Goal: Transaction & Acquisition: Purchase product/service

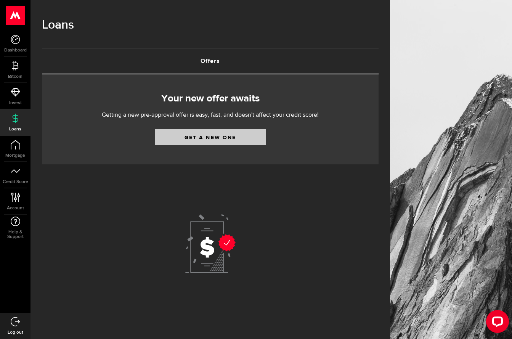
click at [215, 138] on link "Get a new one" at bounding box center [210, 137] width 110 height 16
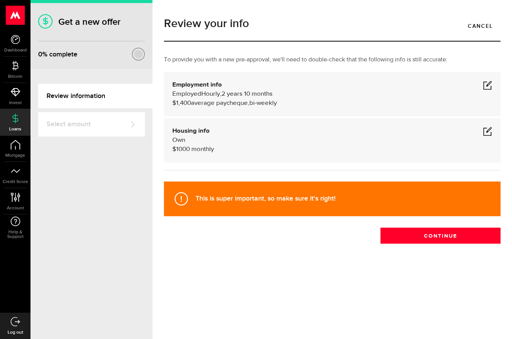
click at [489, 85] on span at bounding box center [487, 84] width 9 height 9
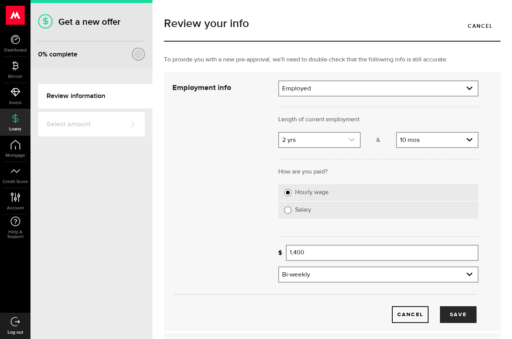
click at [350, 138] on icon "expand select" at bounding box center [351, 139] width 6 height 6
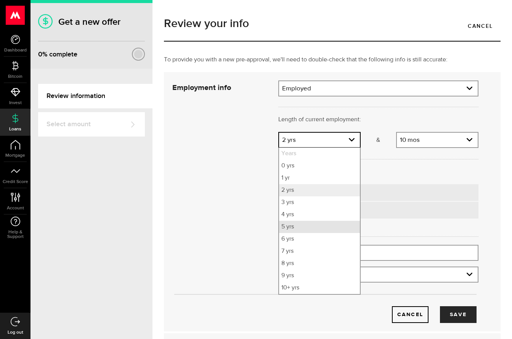
click at [287, 229] on li "5 yrs" at bounding box center [319, 227] width 81 height 12
select select "5"
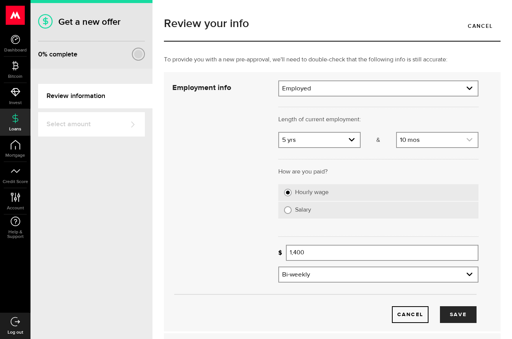
click at [471, 139] on use "expand select" at bounding box center [469, 139] width 6 height 3
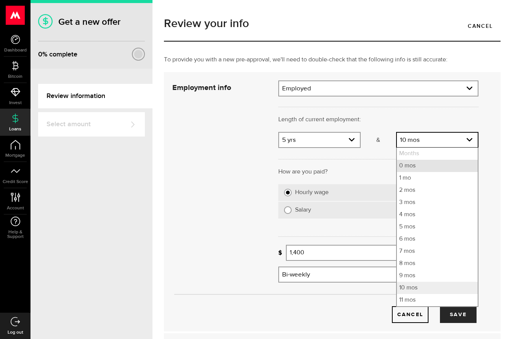
click at [403, 169] on li "0 mos" at bounding box center [437, 166] width 81 height 12
select select "0"
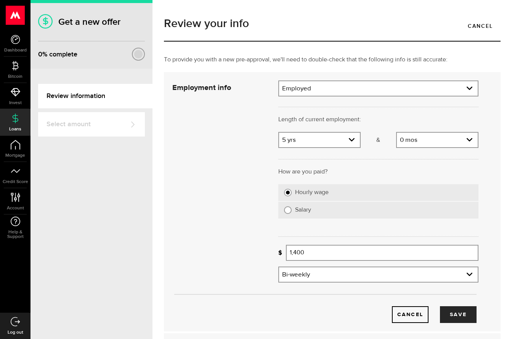
click at [288, 210] on input "Salary" at bounding box center [288, 210] width 8 height 8
radio input "true"
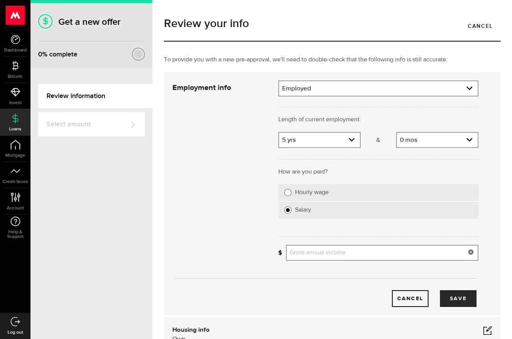
click at [302, 254] on input "Gross annual income" at bounding box center [382, 253] width 192 height 16
type input "60,000"
click at [457, 298] on button "Save" at bounding box center [458, 298] width 37 height 17
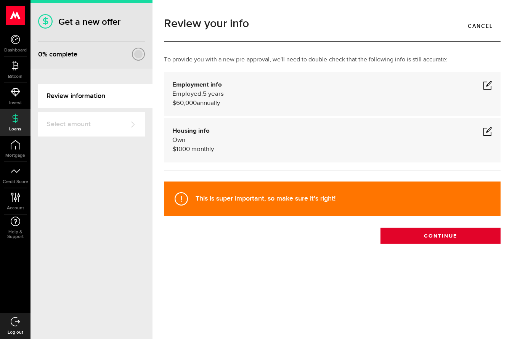
click at [438, 236] on button "Continue" at bounding box center [440, 235] width 120 height 16
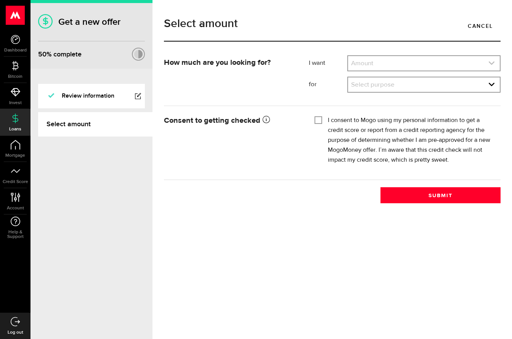
click at [365, 61] on link "expand select" at bounding box center [424, 63] width 152 height 14
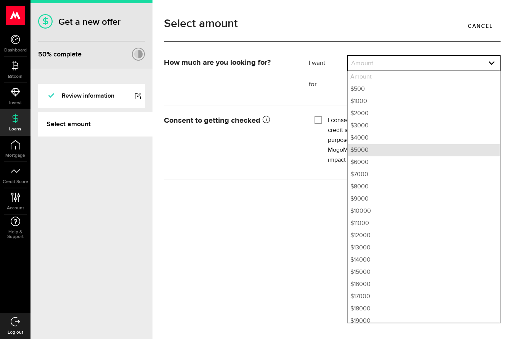
click at [358, 150] on li "$5000" at bounding box center [424, 150] width 152 height 12
select select "5000"
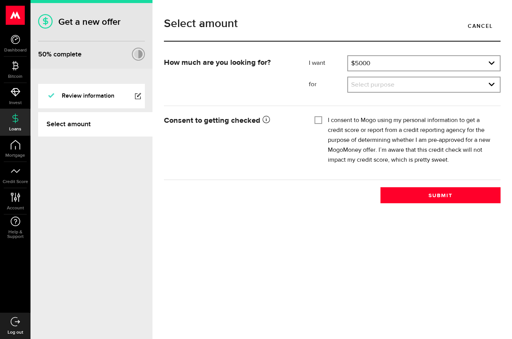
click at [317, 118] on input "I consent to Mogo using my personal information to get a credit score or report…" at bounding box center [318, 119] width 8 height 8
checkbox input "true"
click at [360, 85] on link "expand select" at bounding box center [424, 84] width 152 height 14
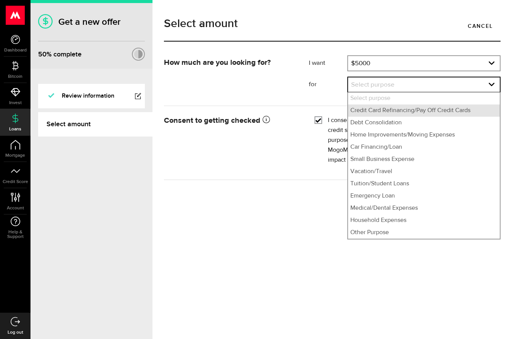
click at [363, 110] on li "Credit Card Refinancing/Pay Off Credit Cards" at bounding box center [424, 110] width 152 height 12
select select "Credit Card Refinancing/Pay Off Credit Cards"
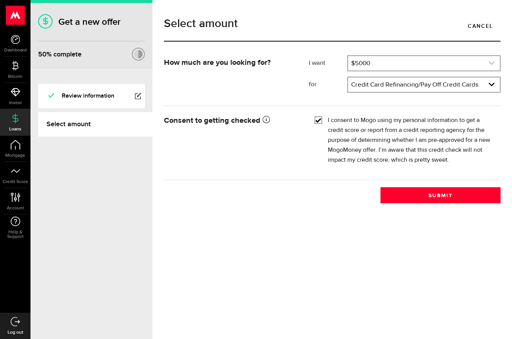
click at [490, 61] on icon "expand select" at bounding box center [491, 63] width 6 height 6
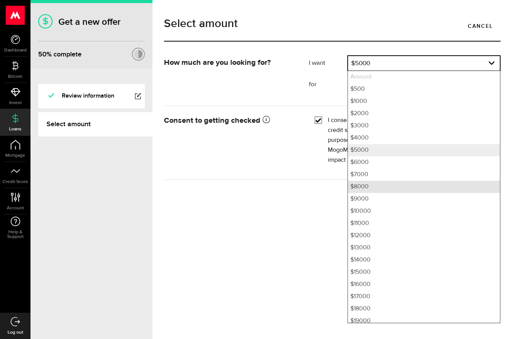
click at [359, 186] on li "$8000" at bounding box center [424, 187] width 152 height 12
select select "8000"
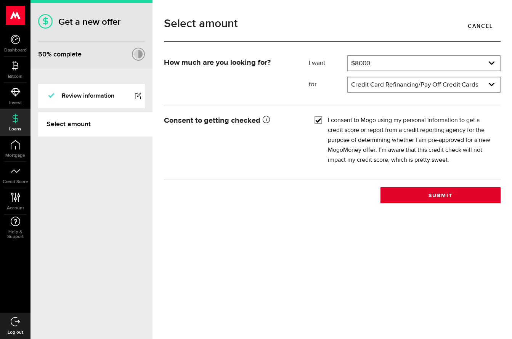
click at [439, 196] on button "Submit" at bounding box center [440, 195] width 120 height 16
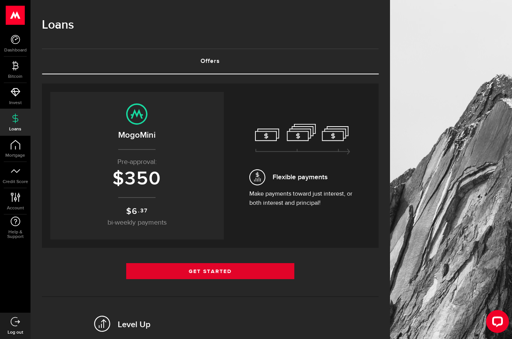
click at [214, 271] on link "Get Started" at bounding box center [210, 271] width 168 height 16
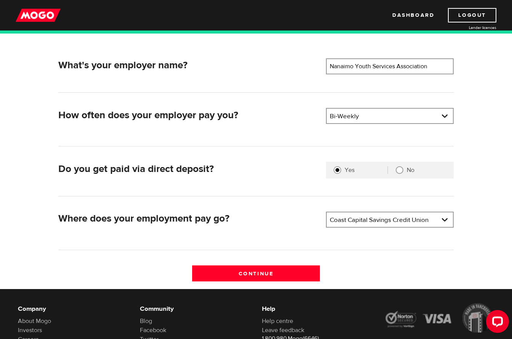
scroll to position [106, 0]
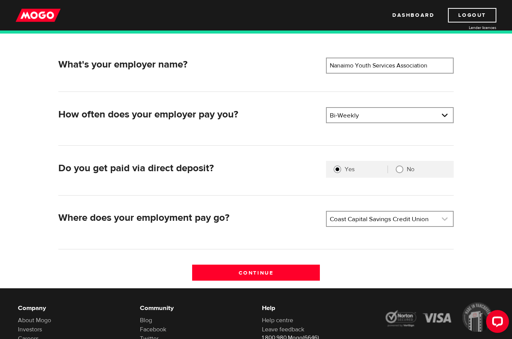
click at [444, 219] on link at bounding box center [390, 218] width 126 height 14
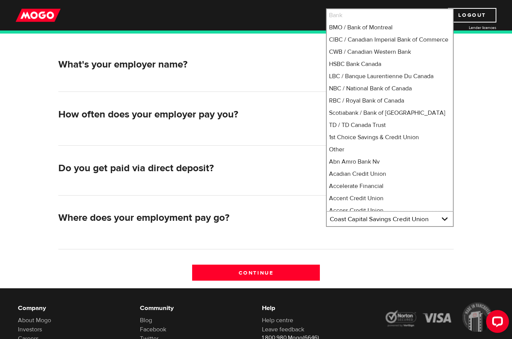
scroll to position [0, 0]
click at [361, 131] on li "TD / TD Canada Trust" at bounding box center [390, 125] width 126 height 12
select select "9"
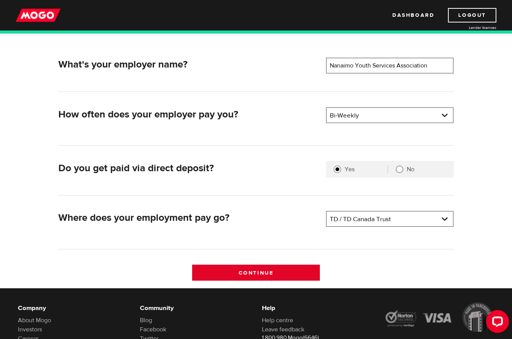
click at [257, 272] on input "Continue" at bounding box center [256, 272] width 128 height 16
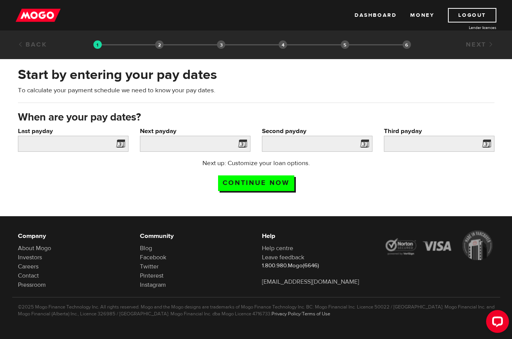
scroll to position [0, 1]
click at [119, 142] on span at bounding box center [118, 145] width 11 height 12
click at [120, 145] on span at bounding box center [118, 145] width 11 height 12
click at [67, 144] on input "Last payday" at bounding box center [73, 144] width 110 height 16
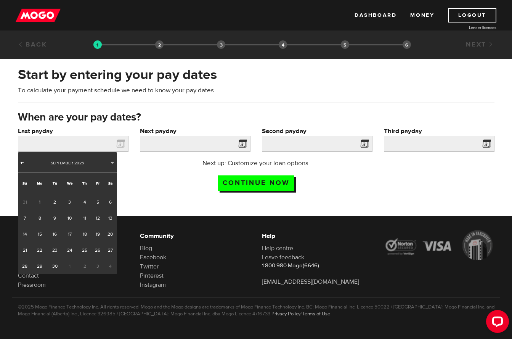
click at [21, 162] on span "Prev" at bounding box center [22, 162] width 6 height 6
click at [24, 282] on link "31" at bounding box center [25, 282] width 14 height 16
type input "2025/08/31"
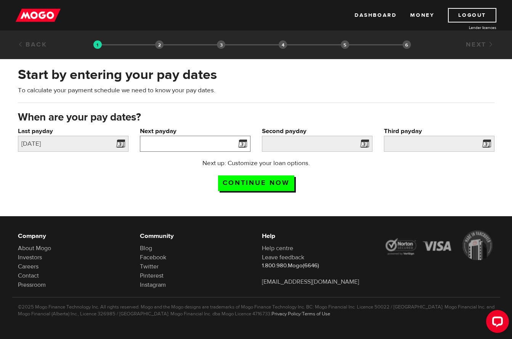
click at [206, 145] on input "Next payday" at bounding box center [195, 144] width 110 height 16
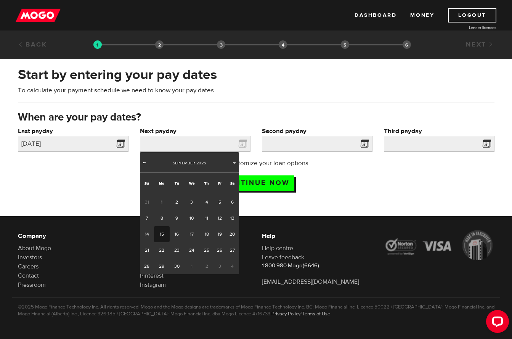
click at [160, 233] on link "15" at bounding box center [162, 234] width 16 height 16
type input "2025/09/15"
type input "2025/9/29"
type input "2025/10/13"
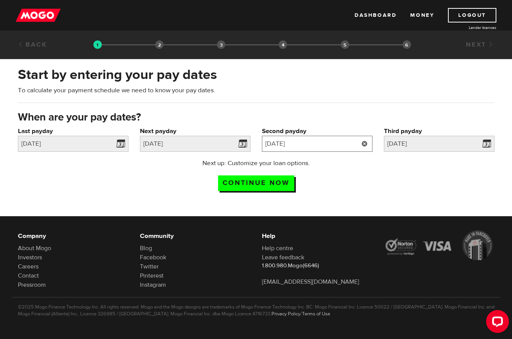
click at [330, 143] on input "2025/9/29" at bounding box center [317, 144] width 110 height 16
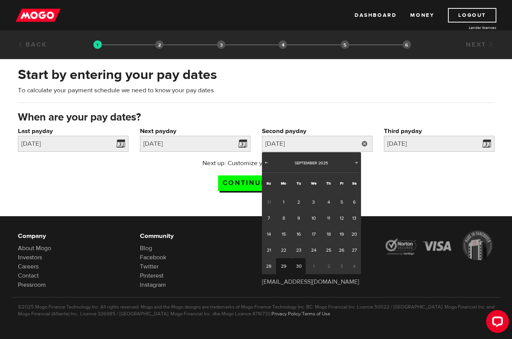
click at [298, 266] on link "30" at bounding box center [298, 266] width 14 height 16
type input "2025/09/30"
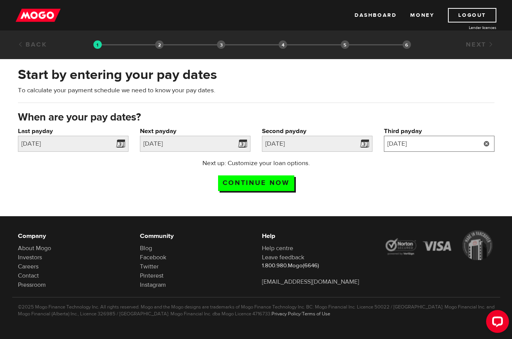
click at [422, 142] on input "2025/10/13" at bounding box center [439, 144] width 110 height 16
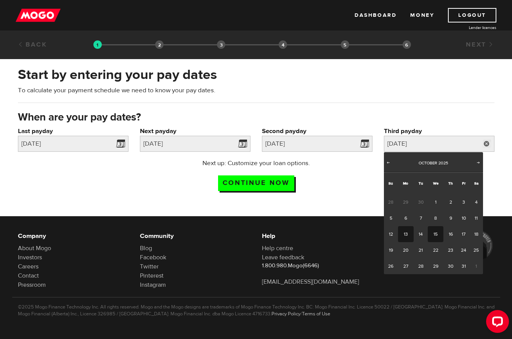
click at [435, 233] on link "15" at bounding box center [435, 234] width 16 height 16
type input "2025/10/15"
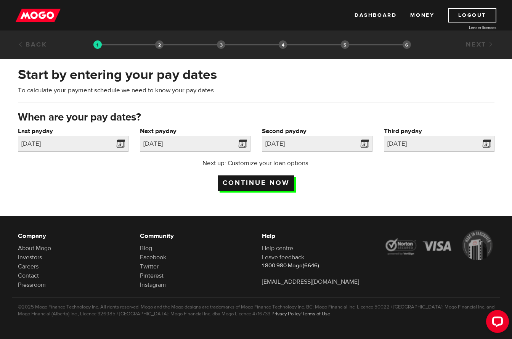
click at [263, 184] on input "Continue now" at bounding box center [256, 183] width 76 height 16
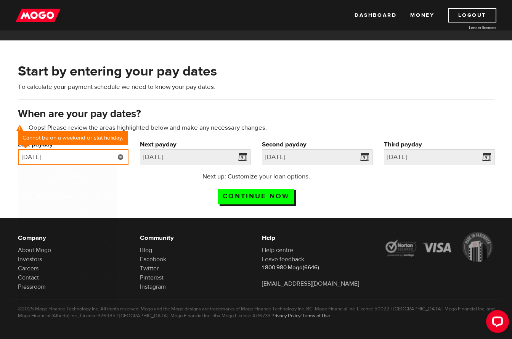
click at [64, 157] on input "2025/08/31" at bounding box center [73, 157] width 110 height 16
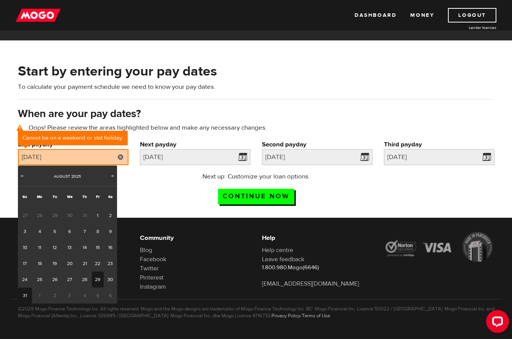
click at [96, 279] on link "29" at bounding box center [98, 279] width 12 height 16
type input "2025/08/29"
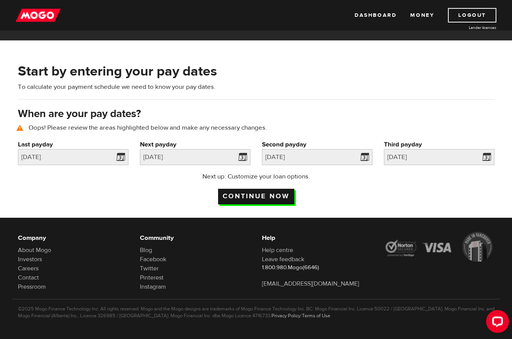
click at [260, 197] on input "Continue now" at bounding box center [256, 197] width 76 height 16
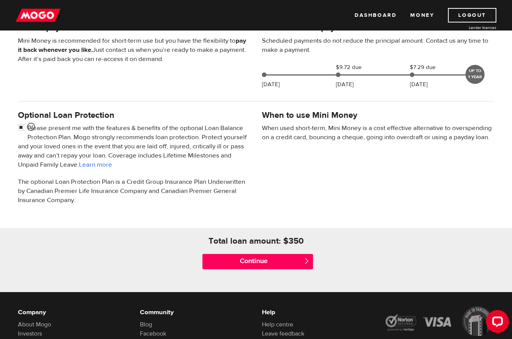
scroll to position [183, 0]
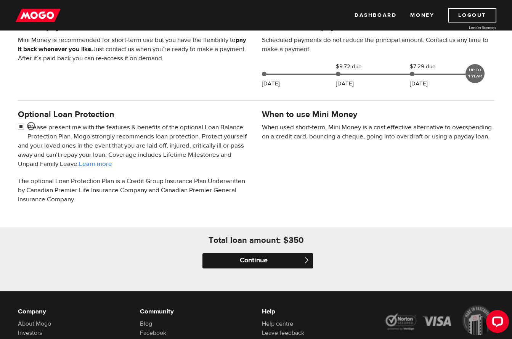
click at [258, 259] on input "Continue" at bounding box center [257, 260] width 110 height 15
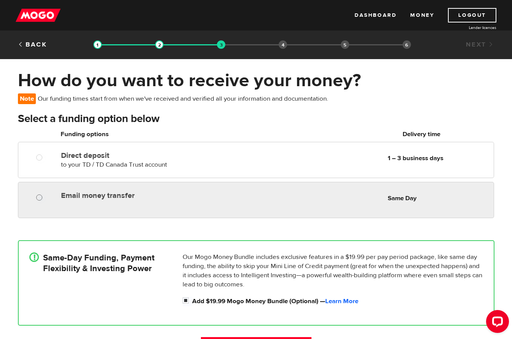
radio input "true"
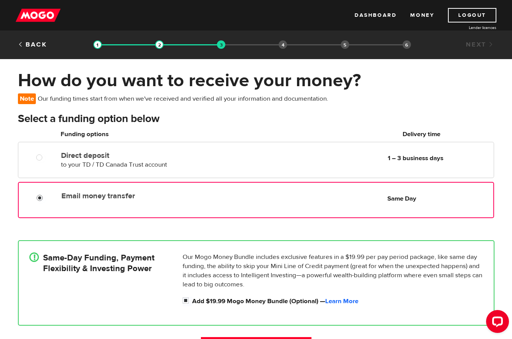
click at [40, 197] on input "Email money transfer" at bounding box center [42, 199] width 10 height 10
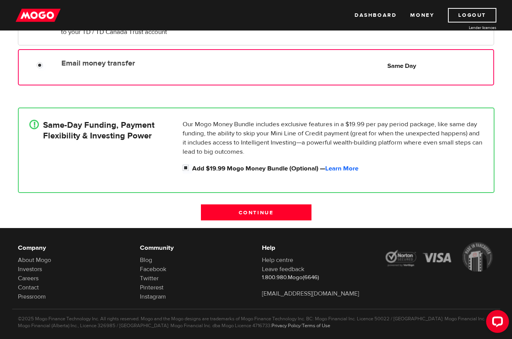
scroll to position [134, 0]
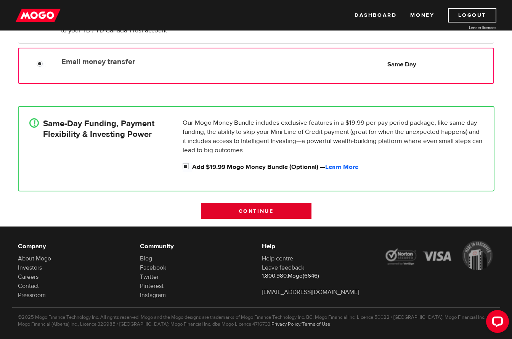
click at [248, 213] on input "Continue" at bounding box center [256, 211] width 110 height 16
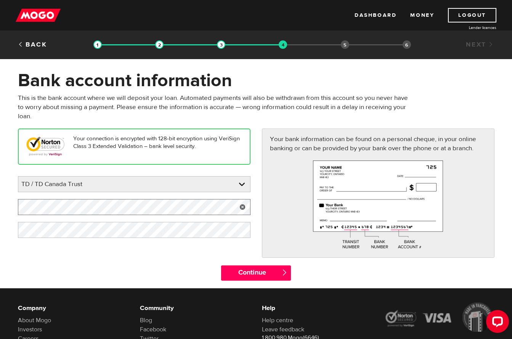
click at [10, 207] on form "Bank account information Oops! Please review the areas highlighted below and ma…" at bounding box center [256, 178] width 512 height 219
click at [0, 227] on form "Bank account information Oops! Please review the areas highlighted below and ma…" at bounding box center [256, 178] width 512 height 219
click at [253, 272] on input "Continue" at bounding box center [256, 272] width 70 height 15
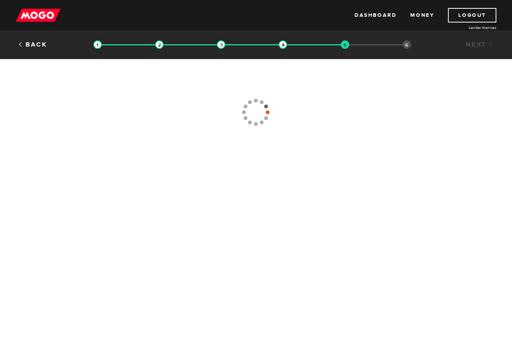
type input "(250) 754-1989"
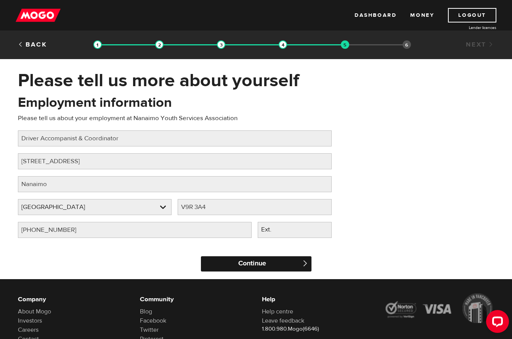
click at [251, 264] on input "Continue" at bounding box center [256, 263] width 110 height 15
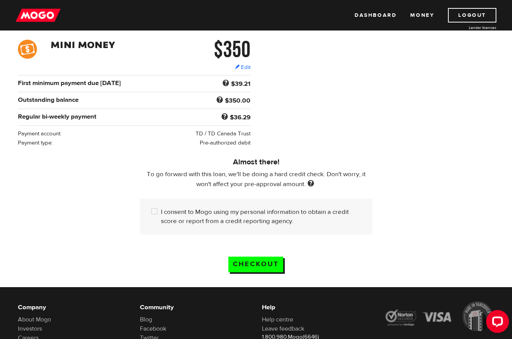
scroll to position [114, 0]
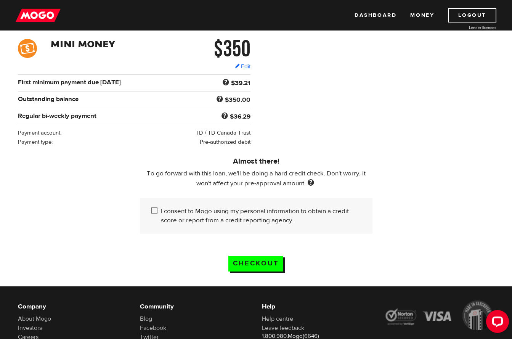
drag, startPoint x: 154, startPoint y: 211, endPoint x: 161, endPoint y: 222, distance: 13.0
click at [154, 211] on input "I consent to Mogo using my personal information to obtain a credit score or rep…" at bounding box center [156, 212] width 10 height 10
checkbox input "true"
click at [256, 264] on input "Checkout" at bounding box center [255, 264] width 55 height 16
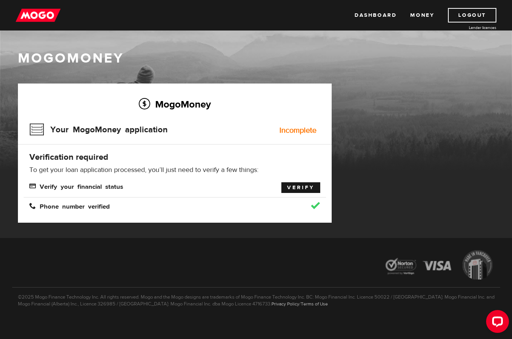
click at [305, 189] on link "Verify" at bounding box center [300, 187] width 39 height 11
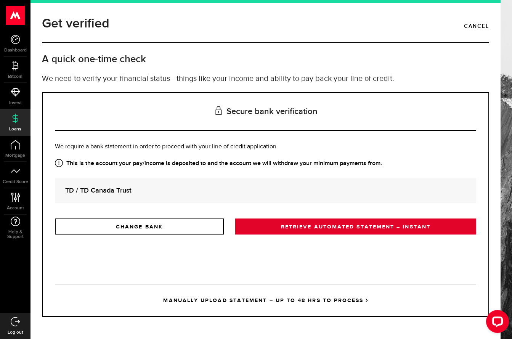
click at [353, 228] on link "RETRIEVE AUTOMATED STATEMENT – INSTANT" at bounding box center [355, 226] width 241 height 16
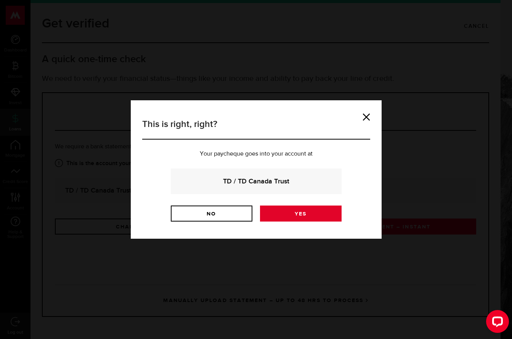
click at [301, 212] on link "Yes" at bounding box center [301, 213] width 82 height 16
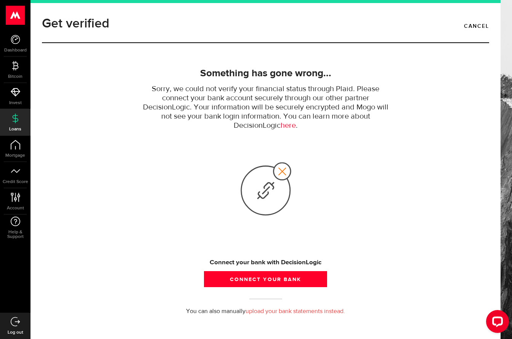
scroll to position [8, 0]
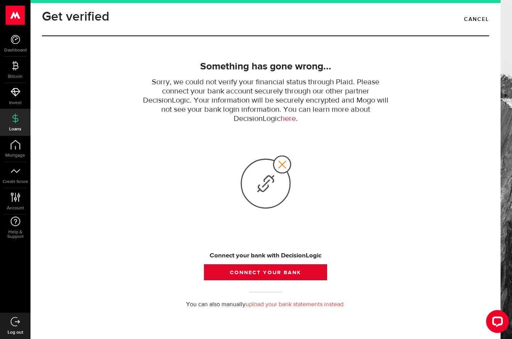
click at [265, 273] on button "Connect your bank" at bounding box center [265, 272] width 123 height 16
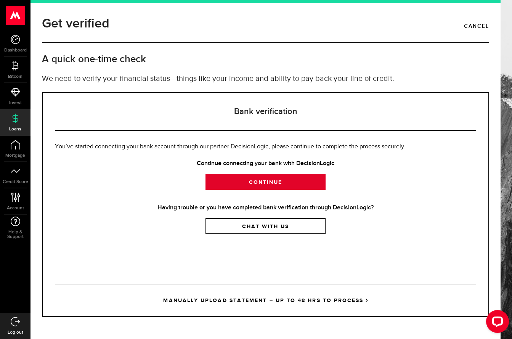
click at [263, 180] on link "Continue" at bounding box center [265, 182] width 120 height 16
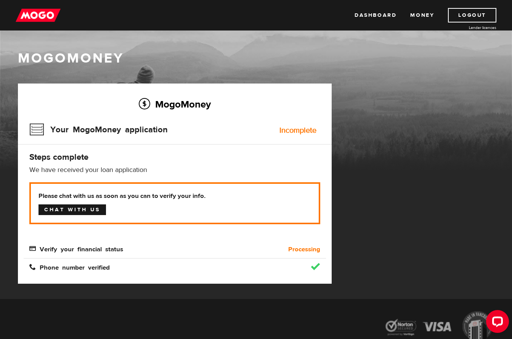
click at [75, 211] on link "Chat with us" at bounding box center [71, 209] width 67 height 11
